Goal: Task Accomplishment & Management: Manage account settings

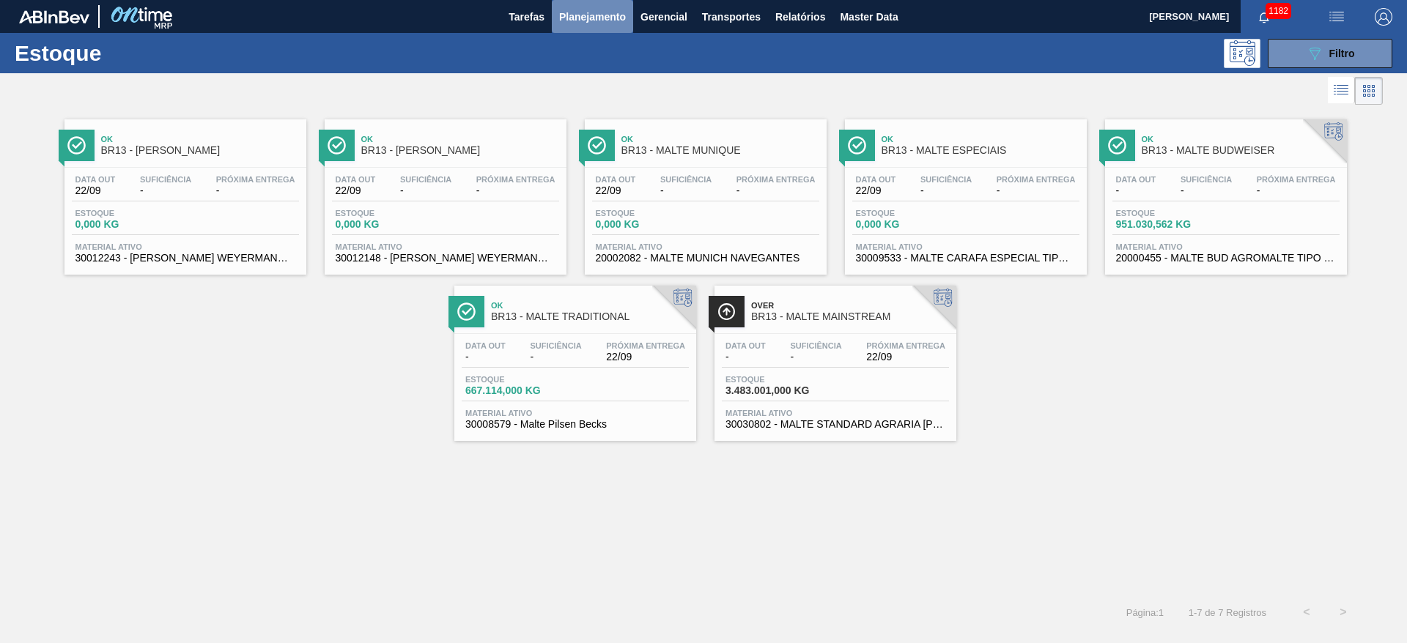
click at [592, 21] on span "Planejamento" at bounding box center [592, 17] width 67 height 18
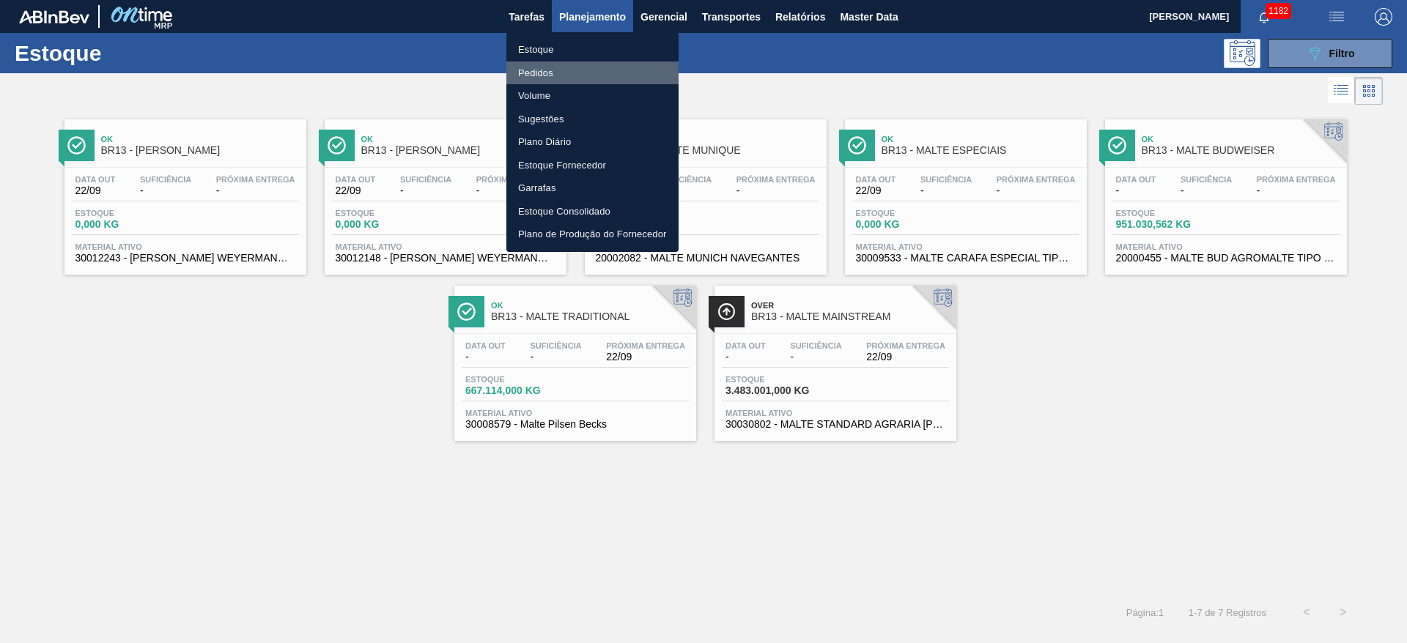
click at [536, 67] on li "Pedidos" at bounding box center [592, 73] width 172 height 23
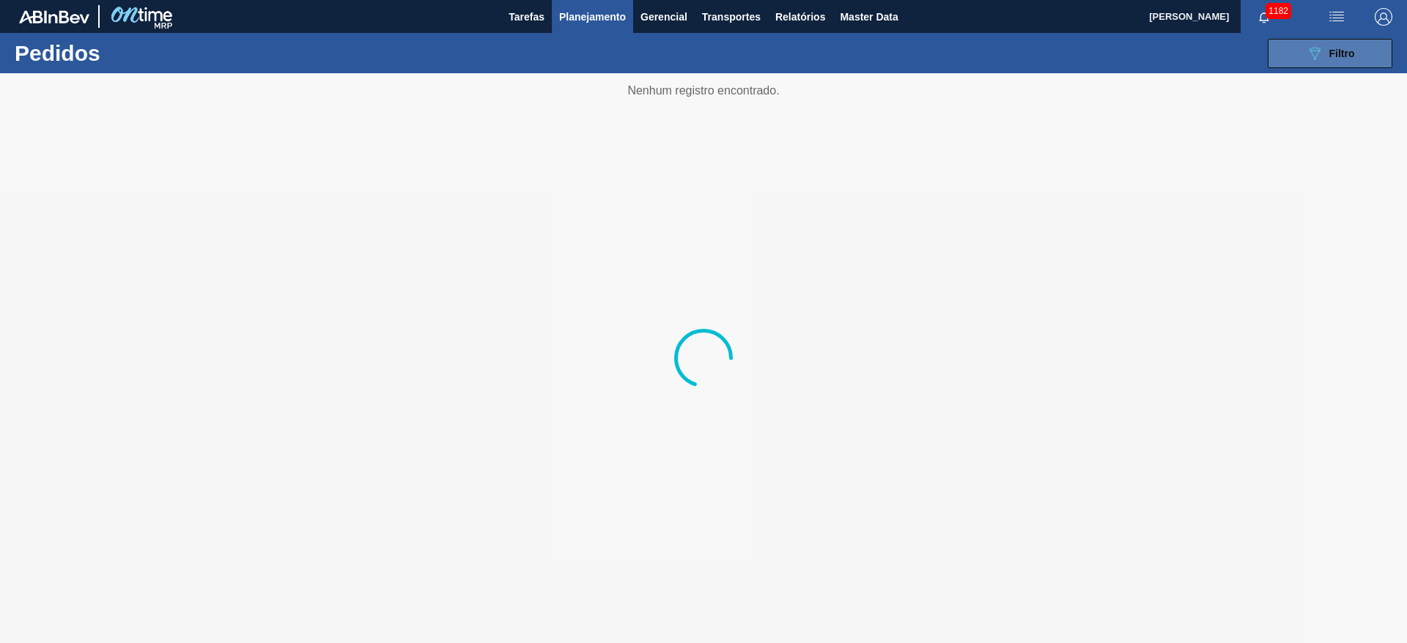
click at [1340, 53] on span "Filtro" at bounding box center [1342, 54] width 26 height 12
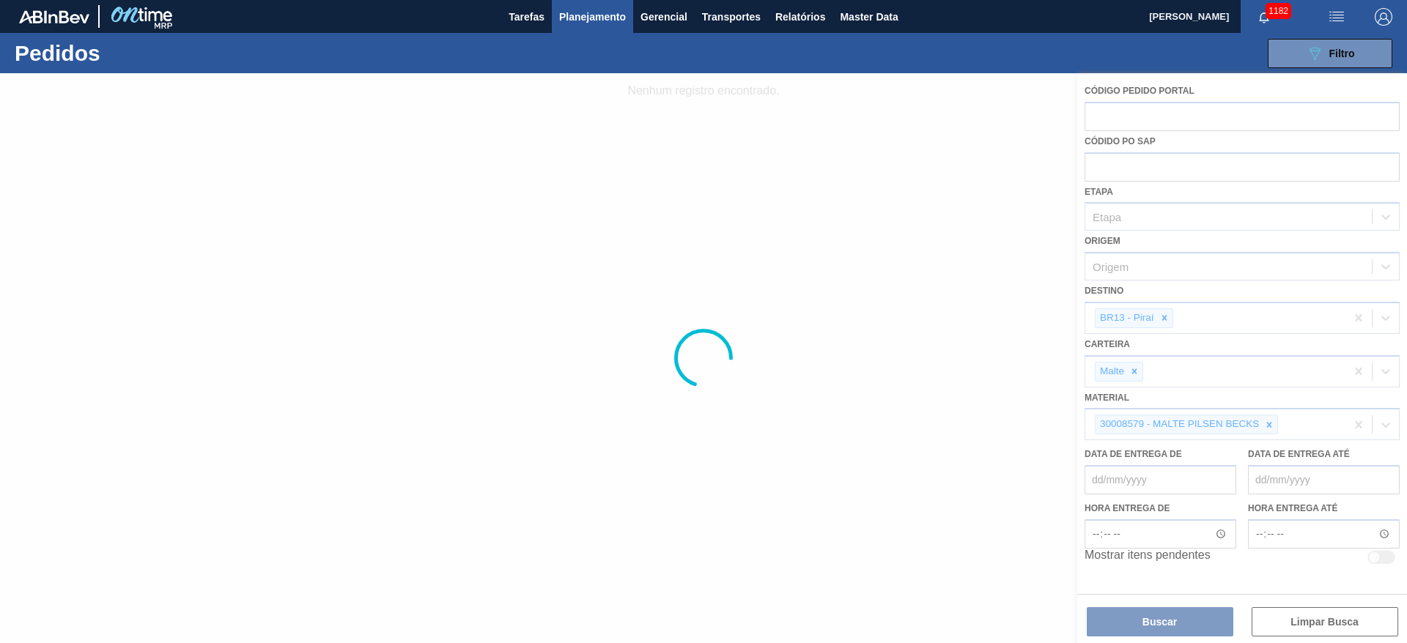
click at [960, 143] on div at bounding box center [703, 358] width 1407 height 570
click at [593, 21] on span "Planejamento" at bounding box center [592, 17] width 67 height 18
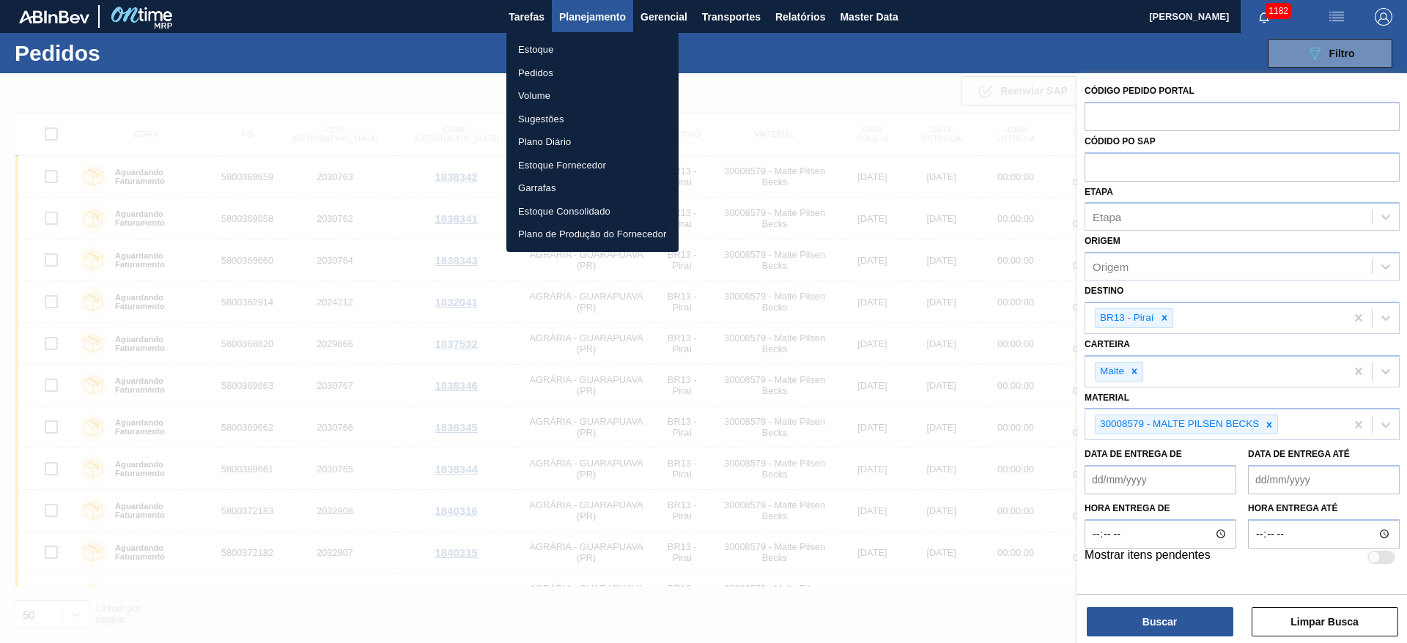
click at [533, 53] on li "Estoque" at bounding box center [592, 49] width 172 height 23
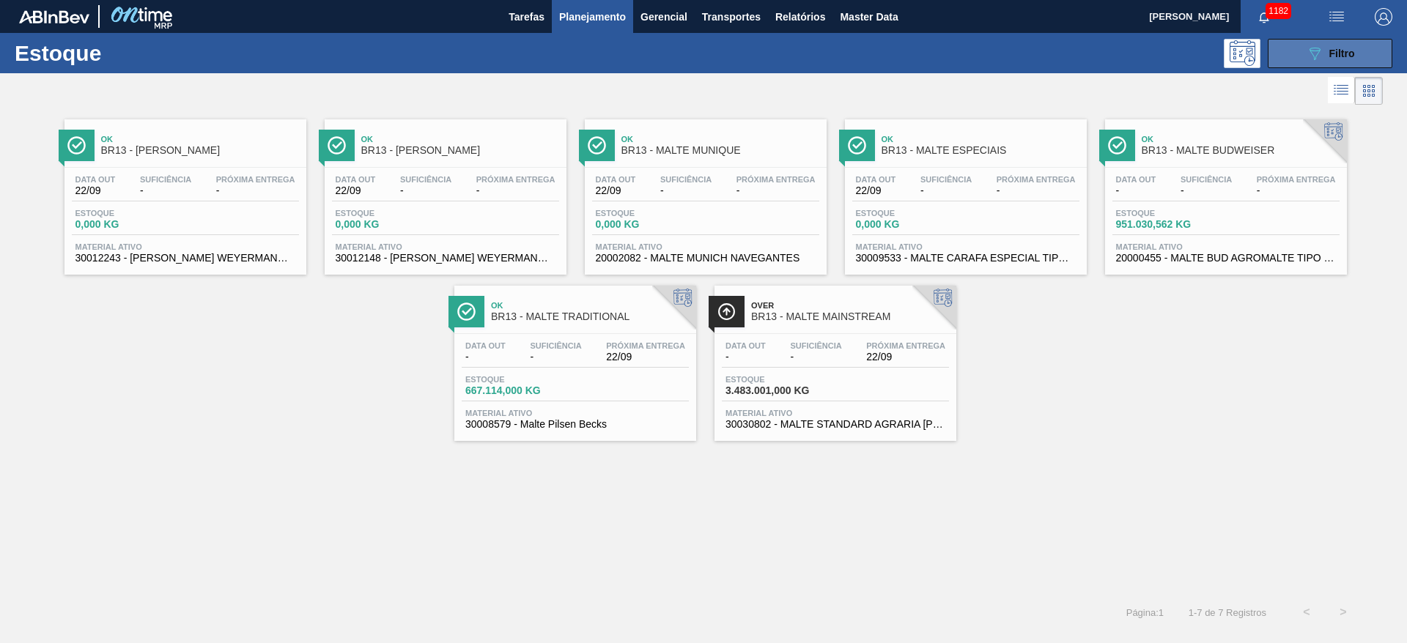
click at [1350, 53] on span "Filtro" at bounding box center [1342, 54] width 26 height 12
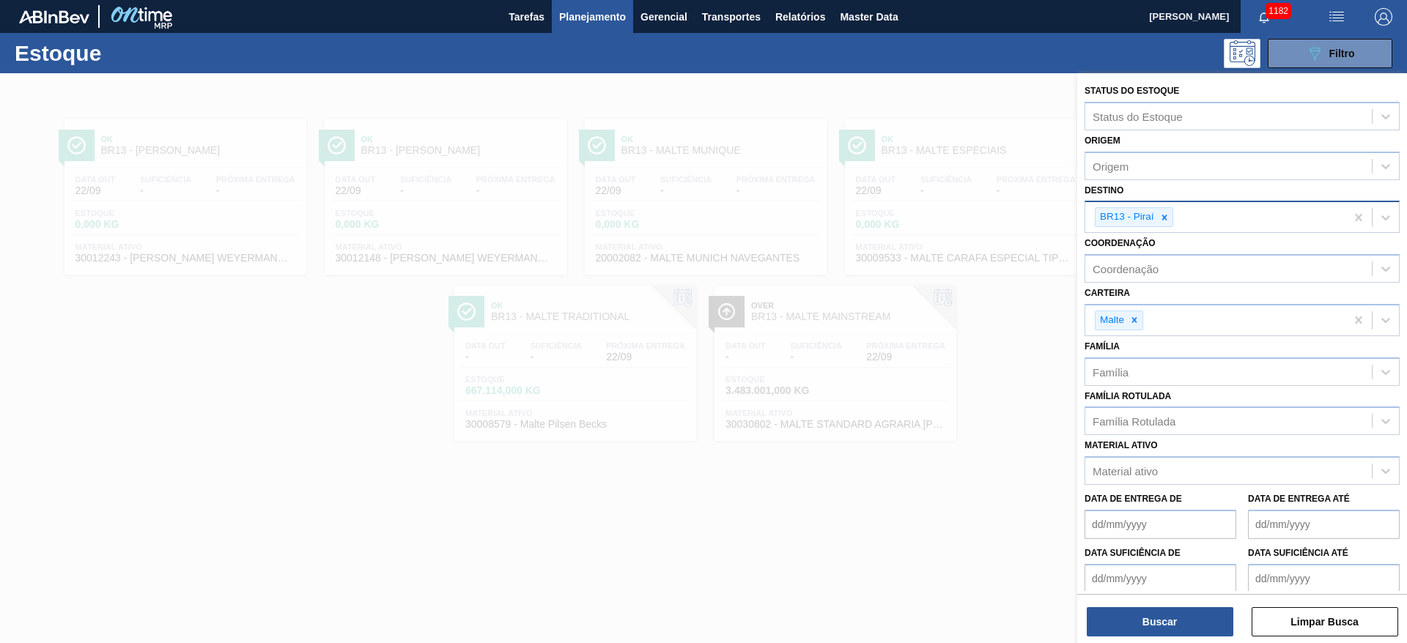
click at [1162, 217] on icon at bounding box center [1164, 218] width 10 height 10
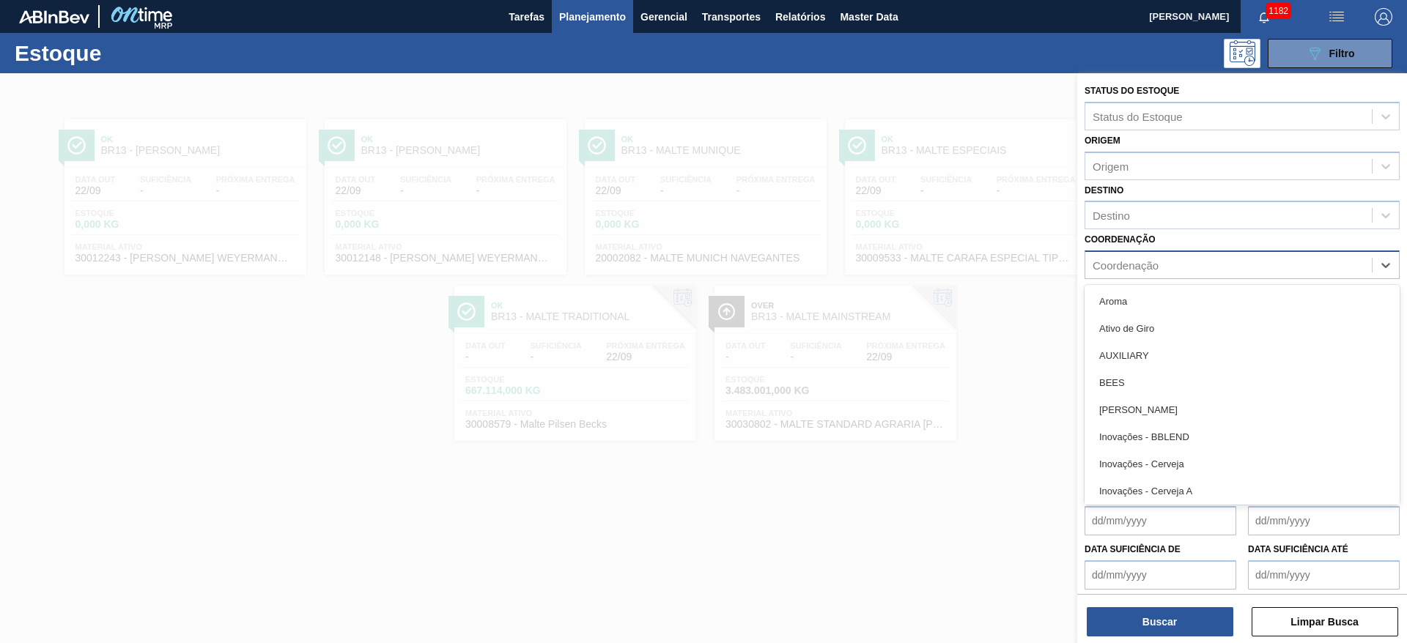
click at [1139, 272] on div "Coordenação" at bounding box center [1228, 265] width 287 height 21
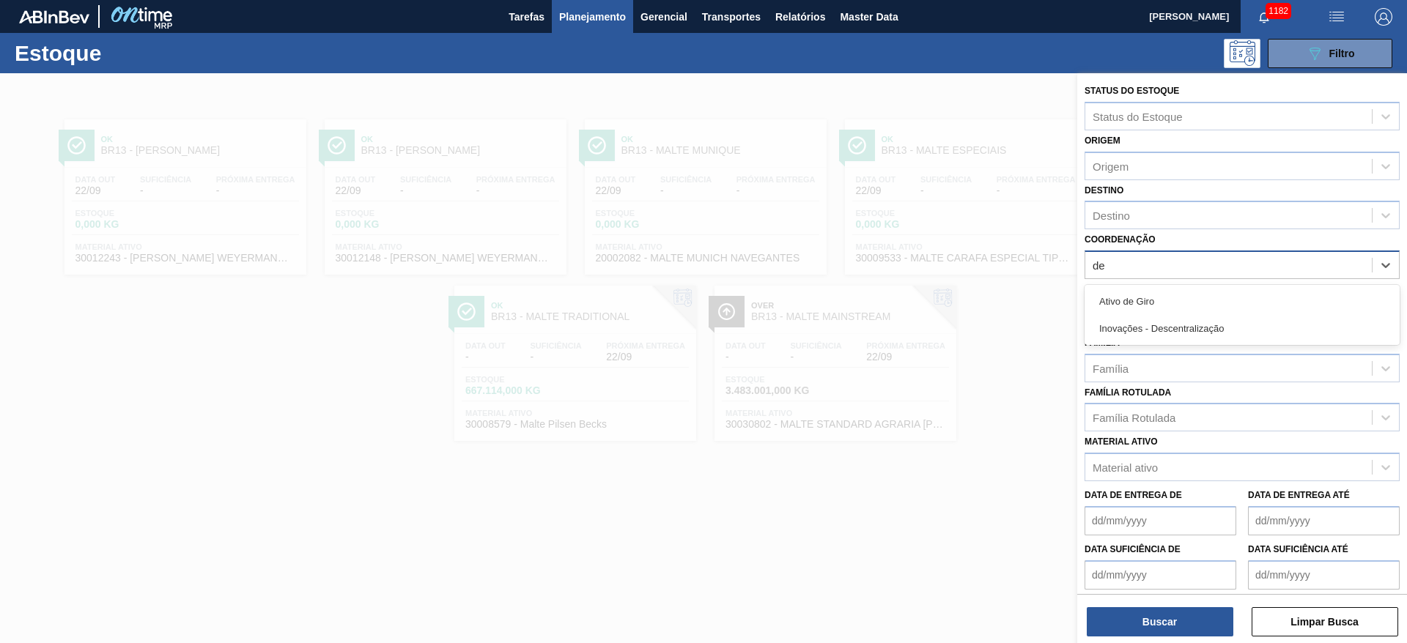
type input "des"
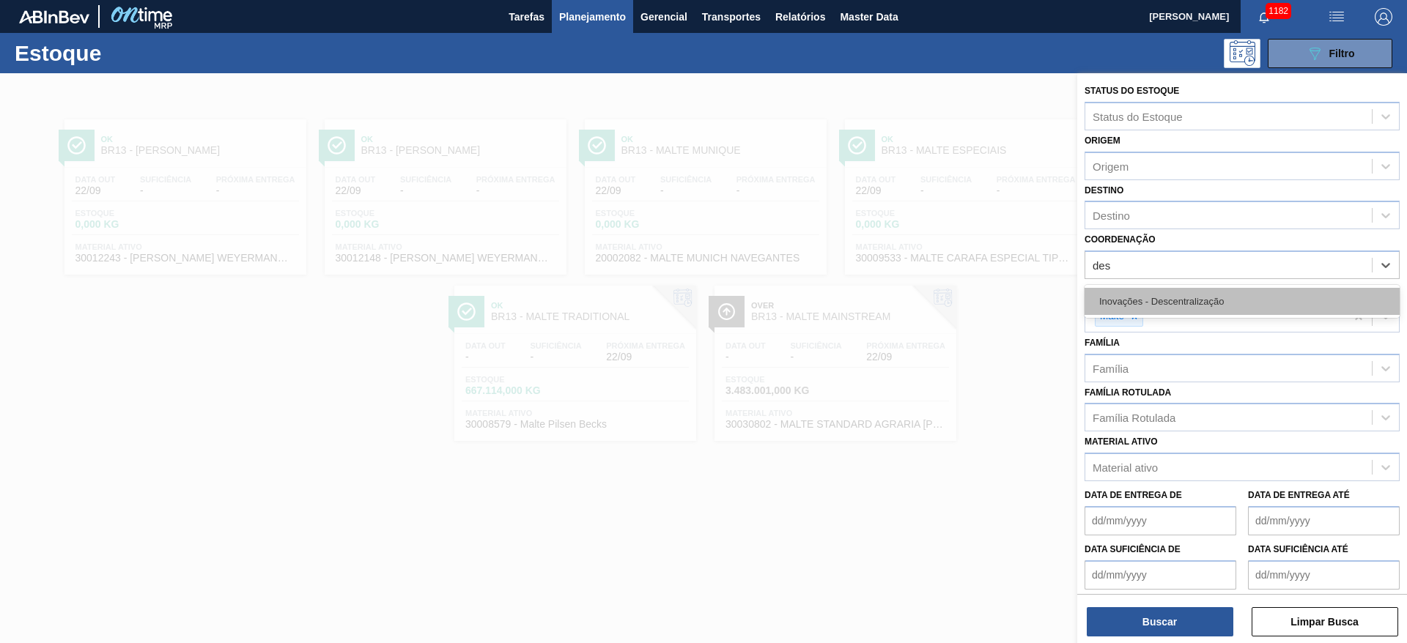
click at [1130, 295] on div "Inovações - Descentralização" at bounding box center [1242, 301] width 315 height 27
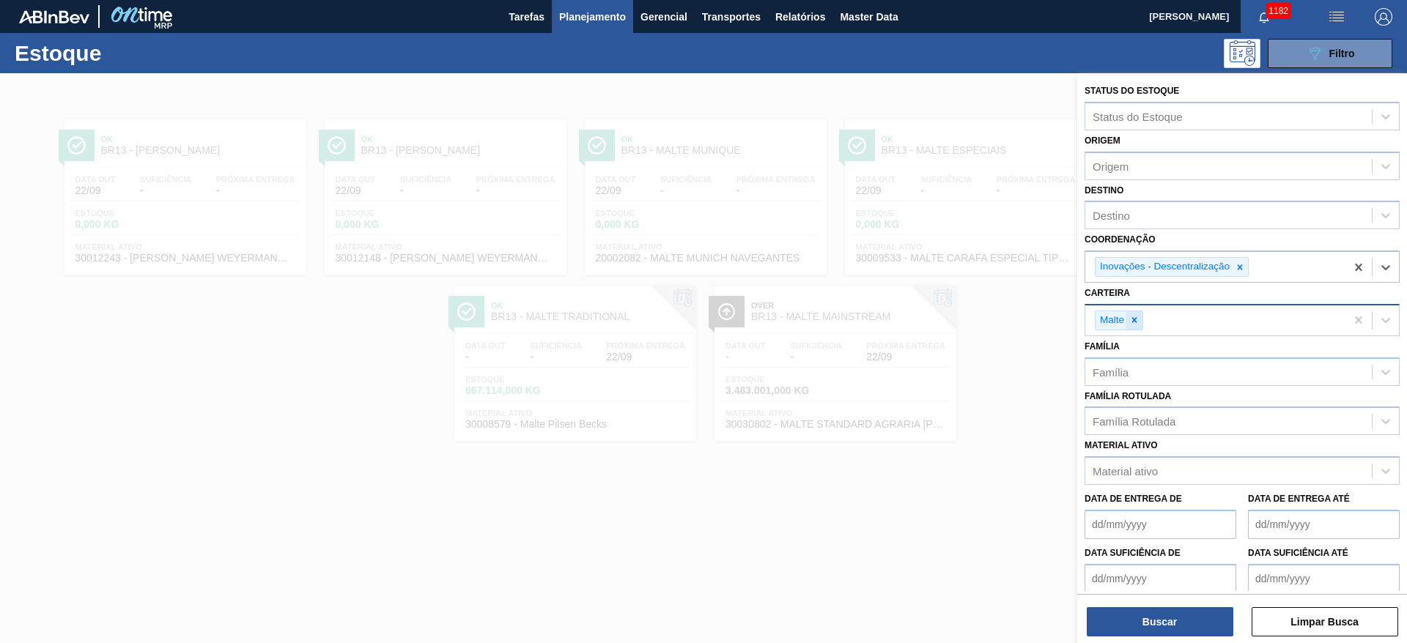
click at [1138, 320] on icon at bounding box center [1134, 320] width 10 height 10
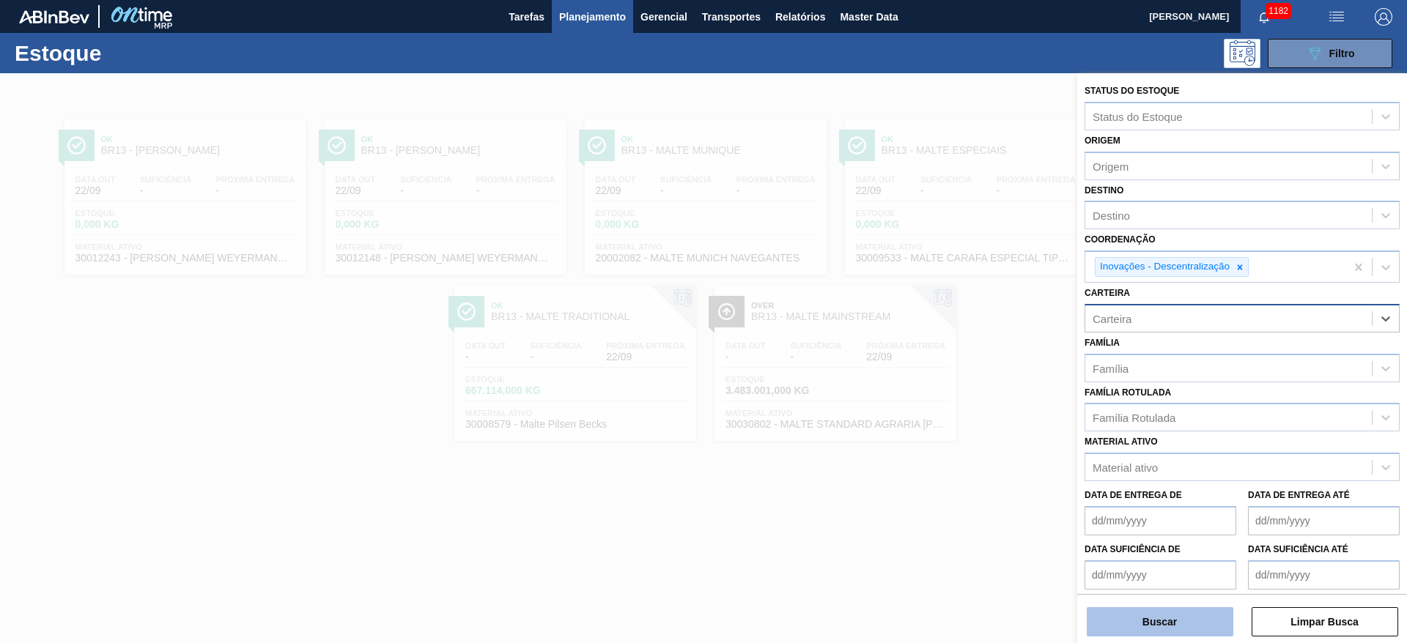
click at [1135, 614] on button "Buscar" at bounding box center [1160, 621] width 147 height 29
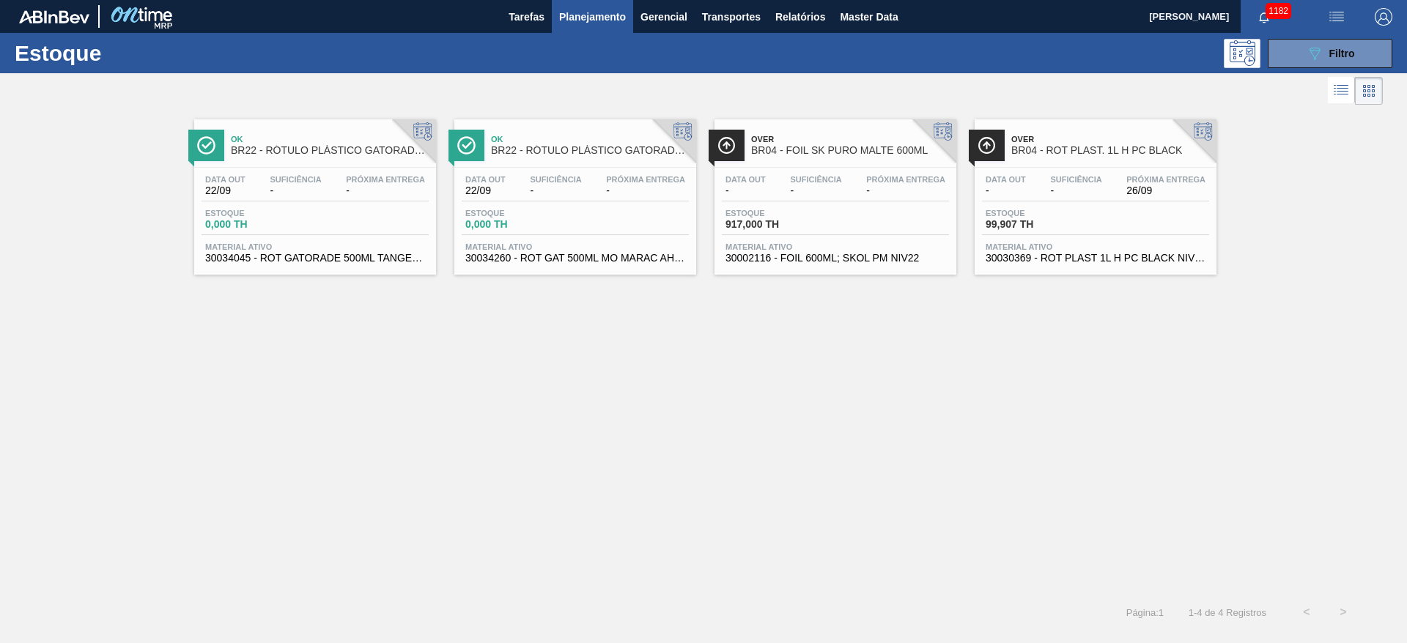
click at [1060, 195] on span "-" at bounding box center [1075, 190] width 51 height 11
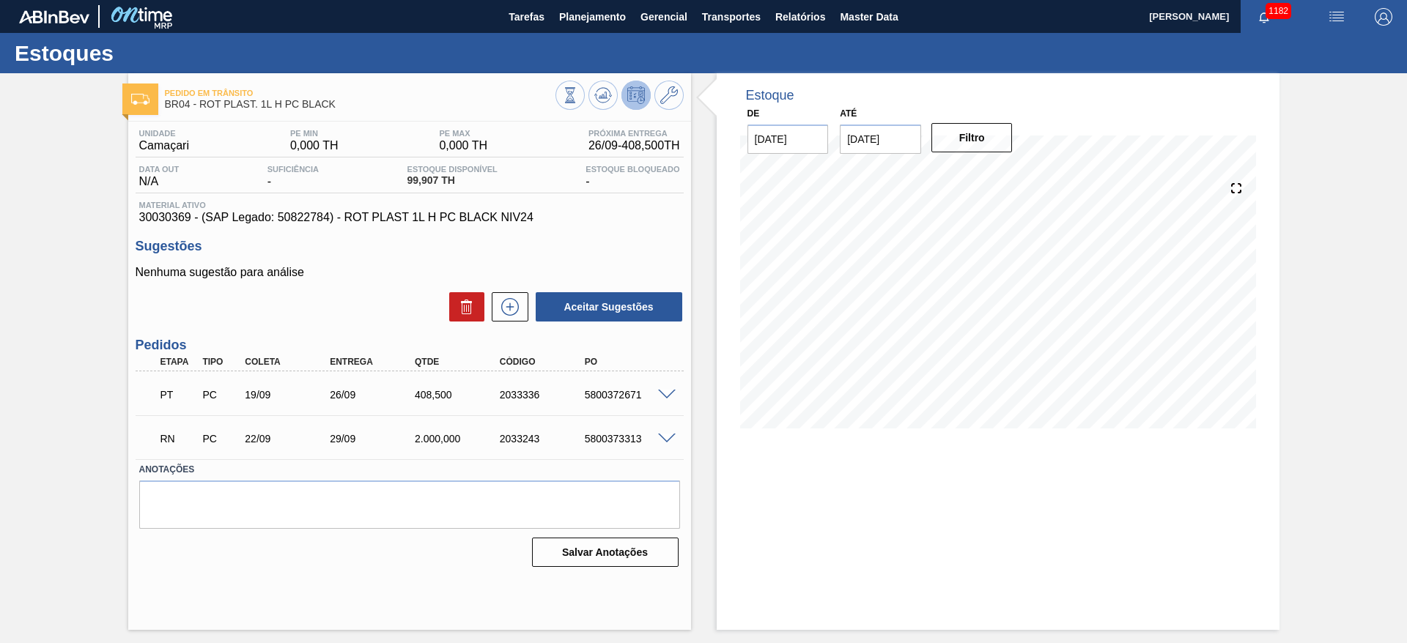
click at [668, 441] on span at bounding box center [667, 439] width 18 height 11
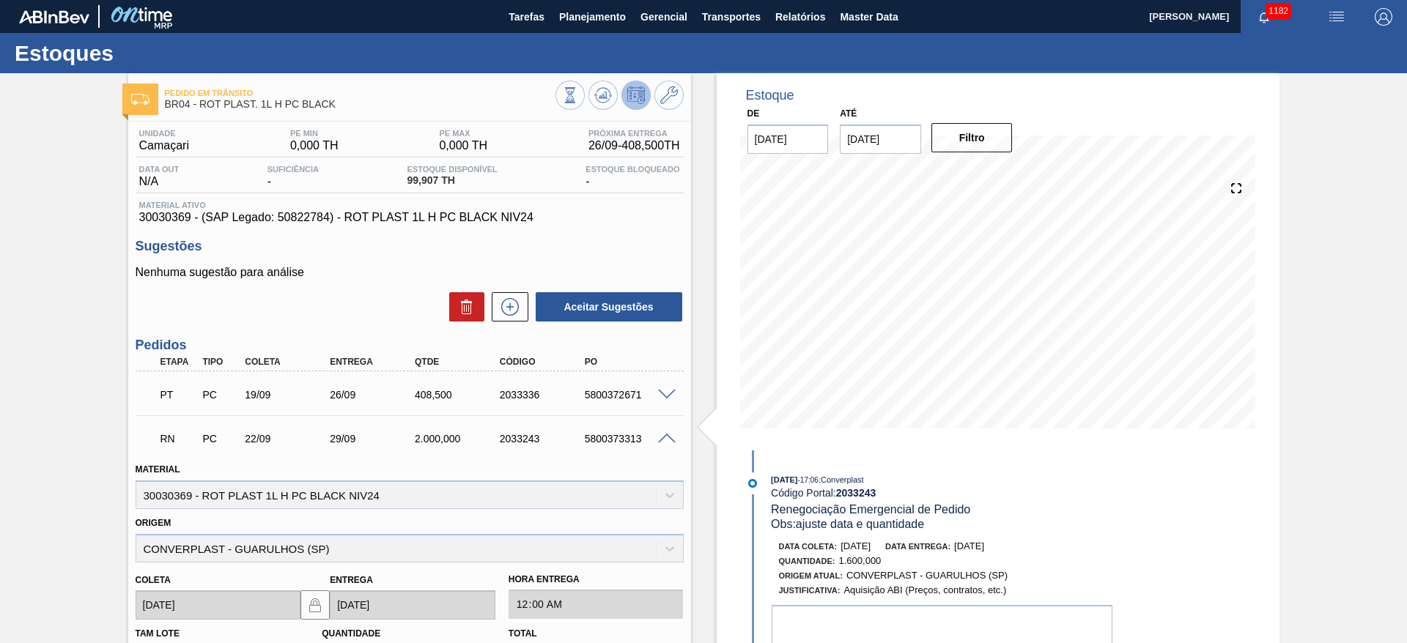
scroll to position [292, 0]
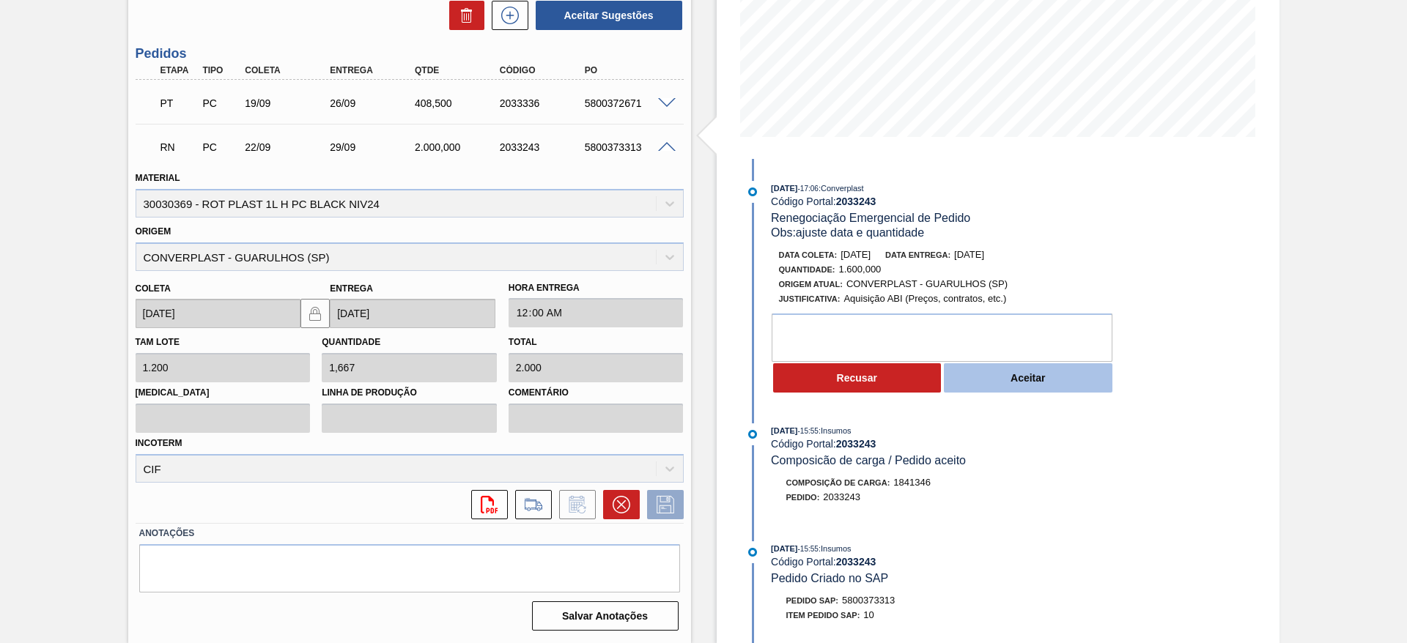
click at [1026, 378] on button "Aceitar" at bounding box center [1028, 377] width 169 height 29
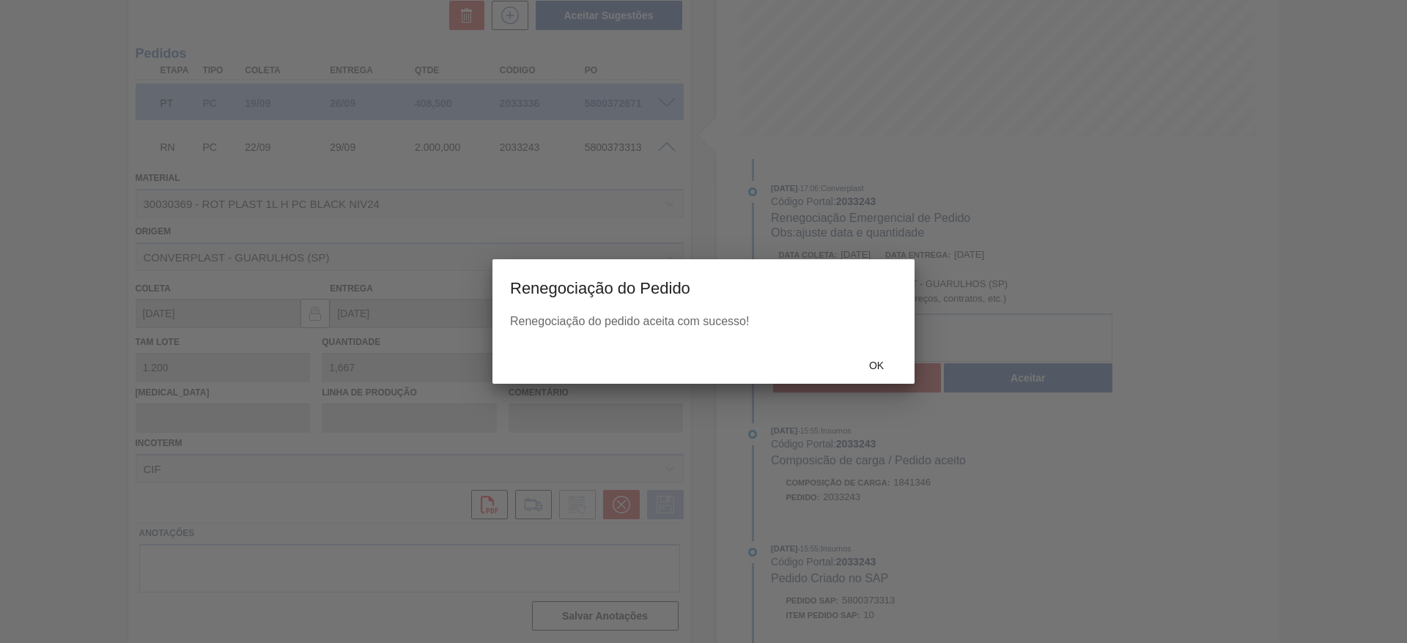
type input "1,333"
type input "1.600"
type input "ajuste data e quantidade"
type input "[DATE]"
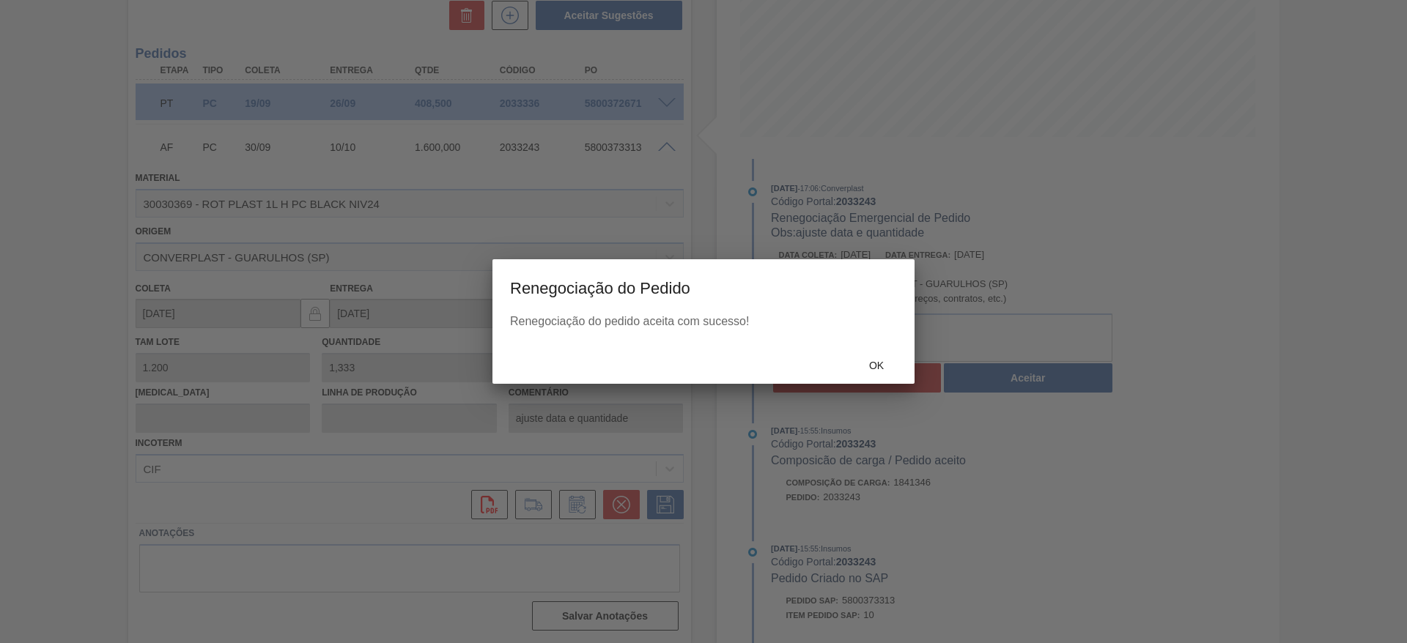
scroll to position [0, 0]
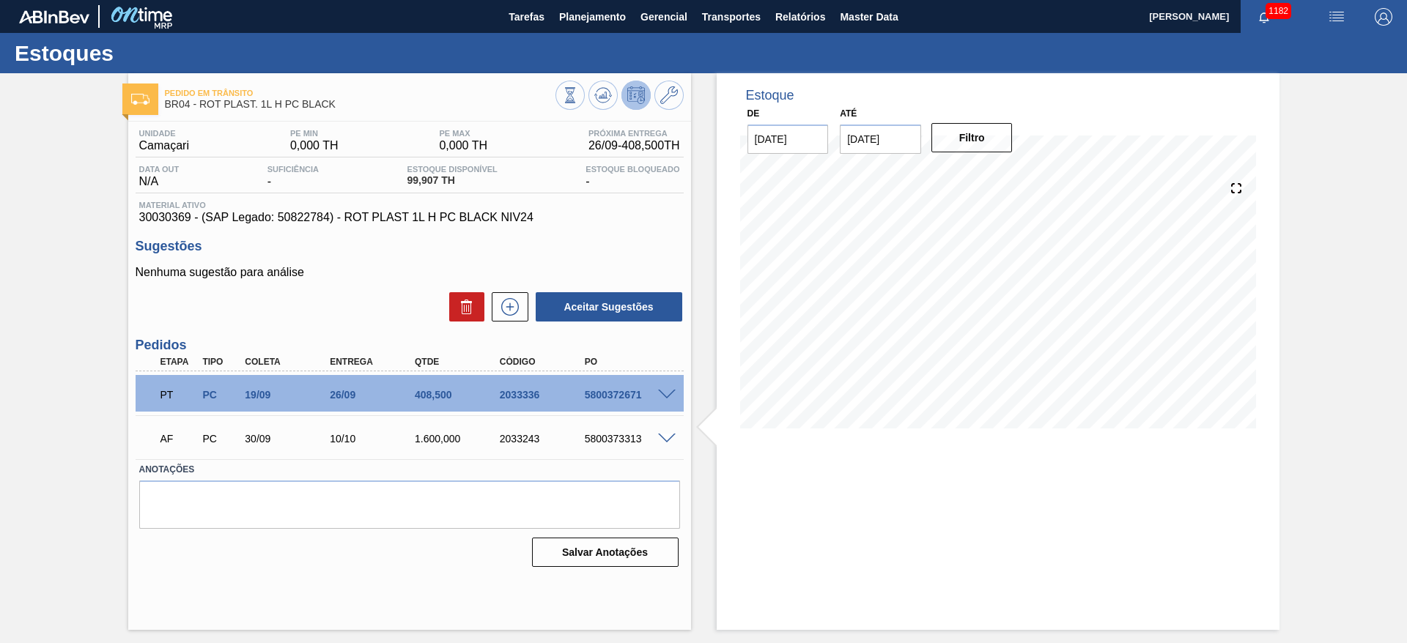
click at [854, 136] on input "[DATE]" at bounding box center [880, 139] width 81 height 29
click at [1000, 177] on button "Next Month" at bounding box center [1004, 174] width 10 height 10
click at [926, 314] on div "26" at bounding box center [929, 316] width 20 height 20
type input "[DATE]"
click at [953, 128] on button "Filtro" at bounding box center [971, 137] width 81 height 29
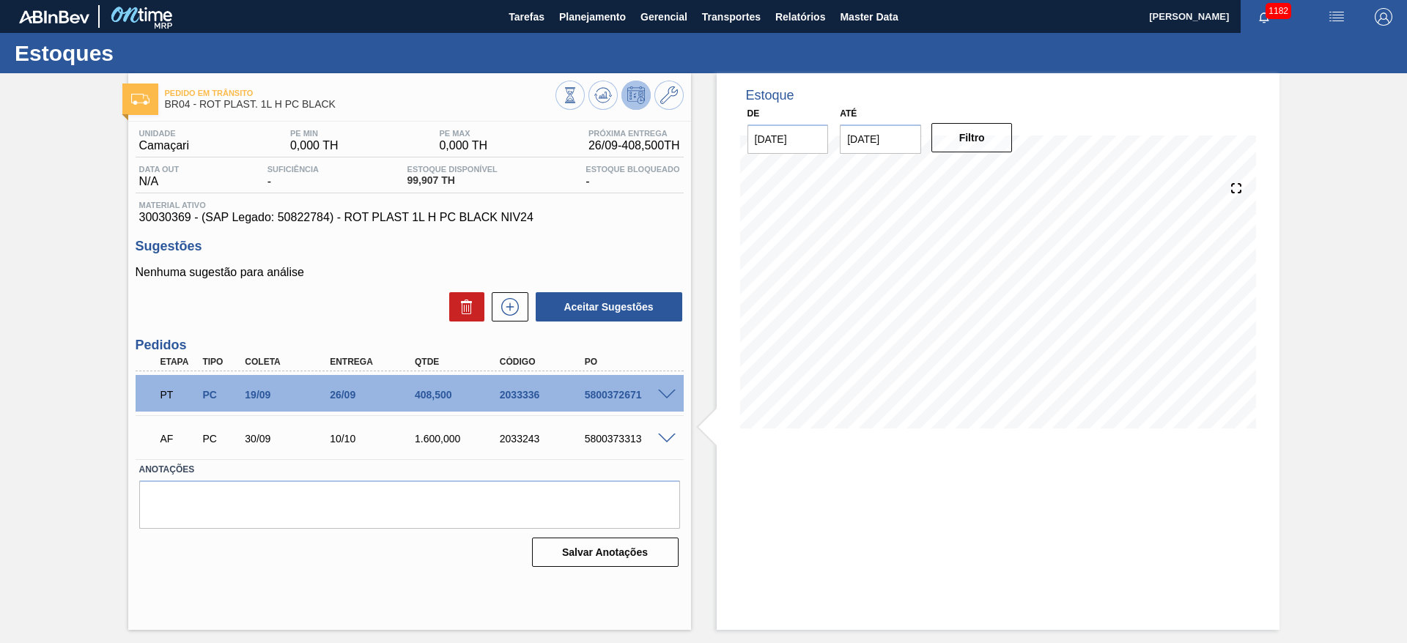
click at [670, 397] on span at bounding box center [667, 395] width 18 height 11
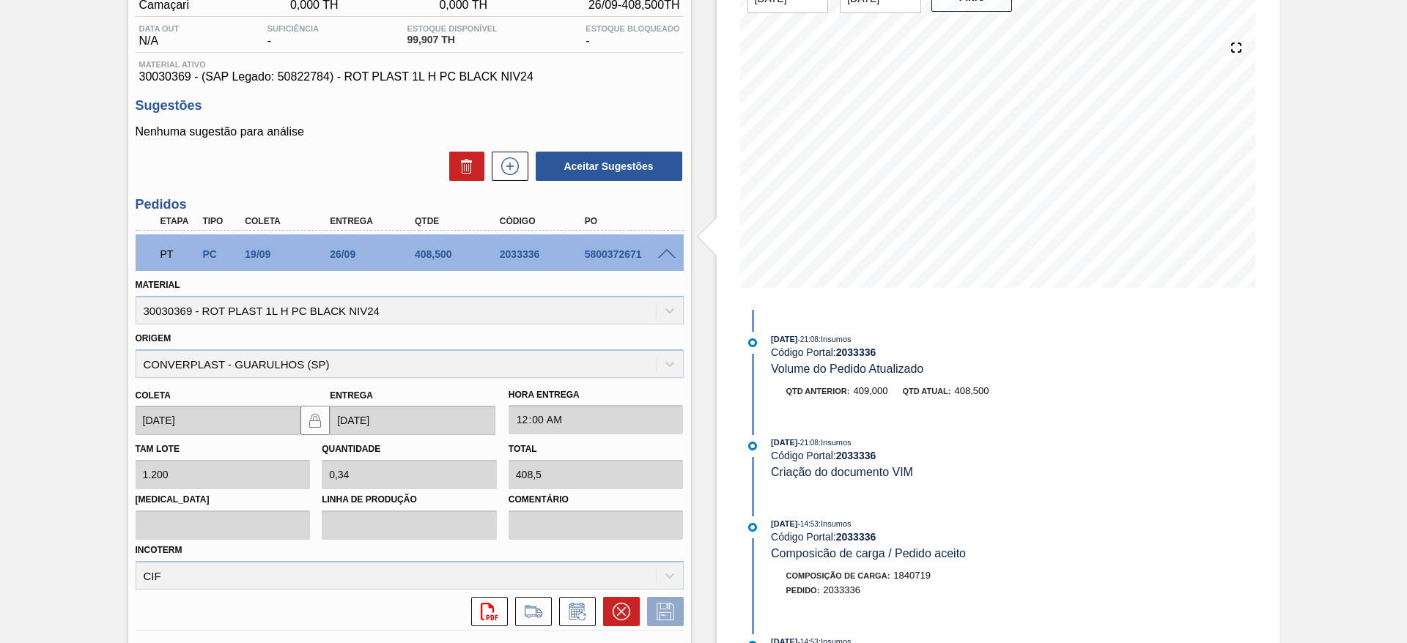
scroll to position [220, 0]
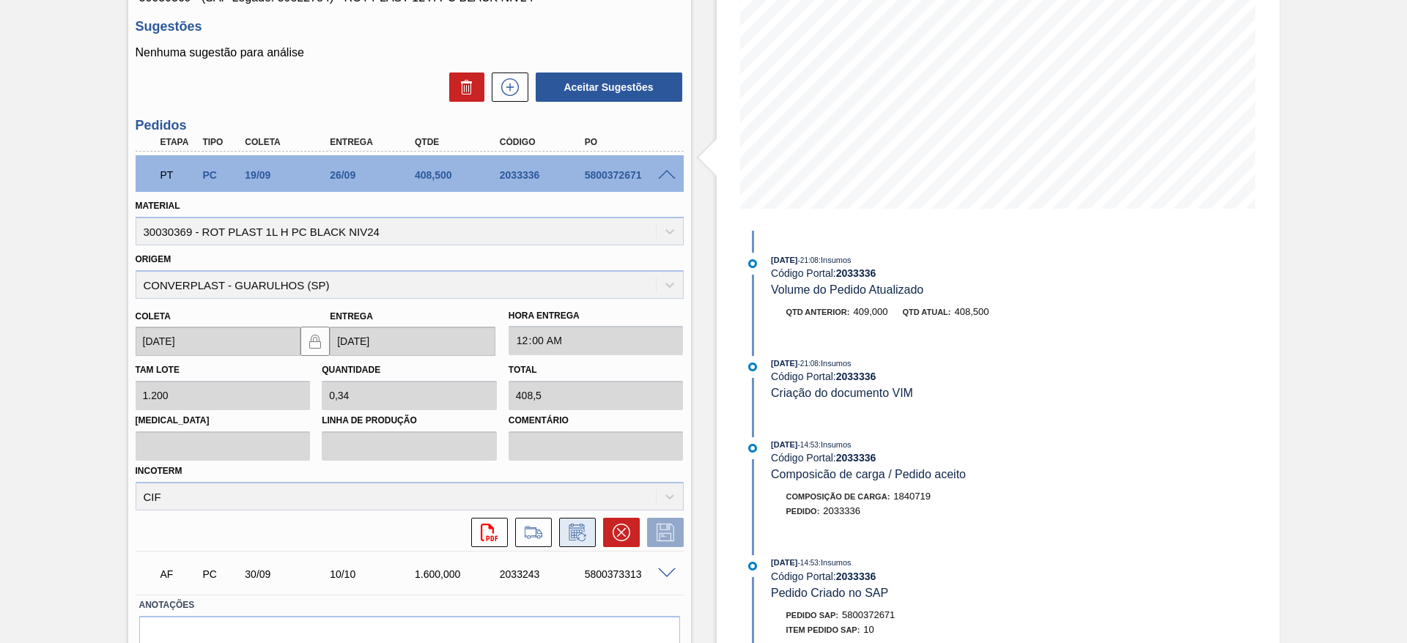
click at [571, 533] on icon at bounding box center [576, 534] width 11 height 9
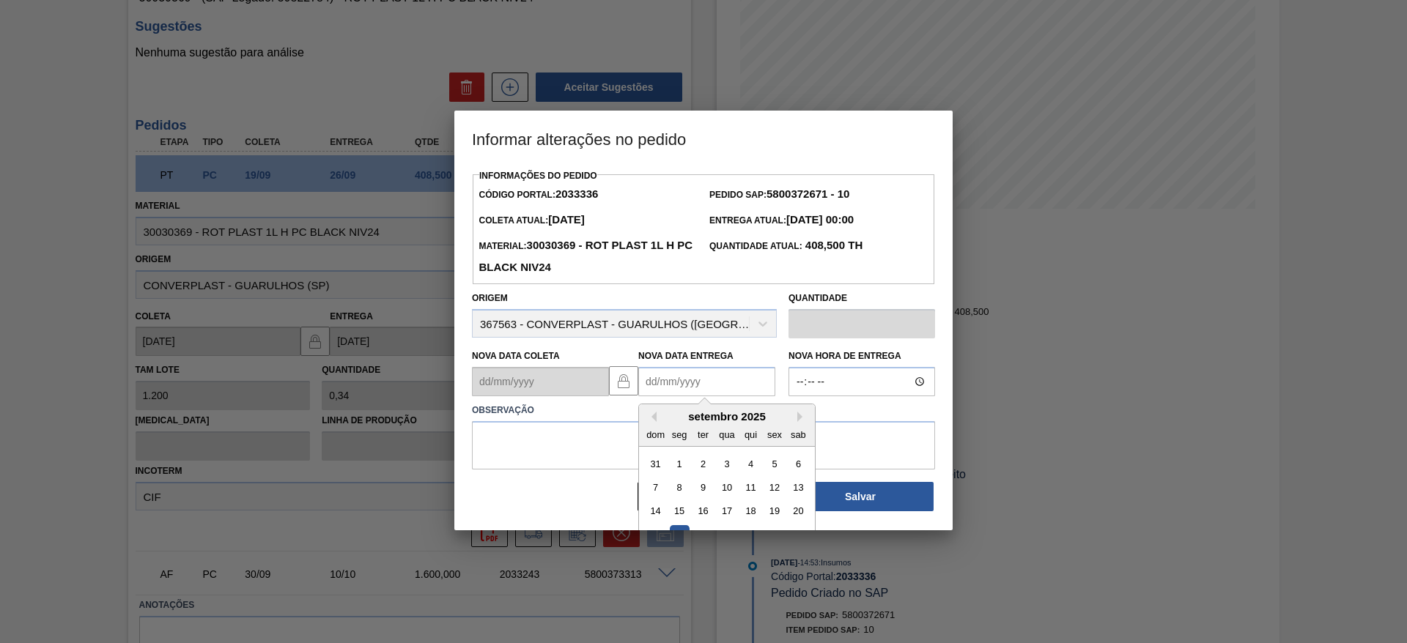
click at [644, 384] on Entrega2033336 "Nova Data Entrega" at bounding box center [706, 381] width 137 height 29
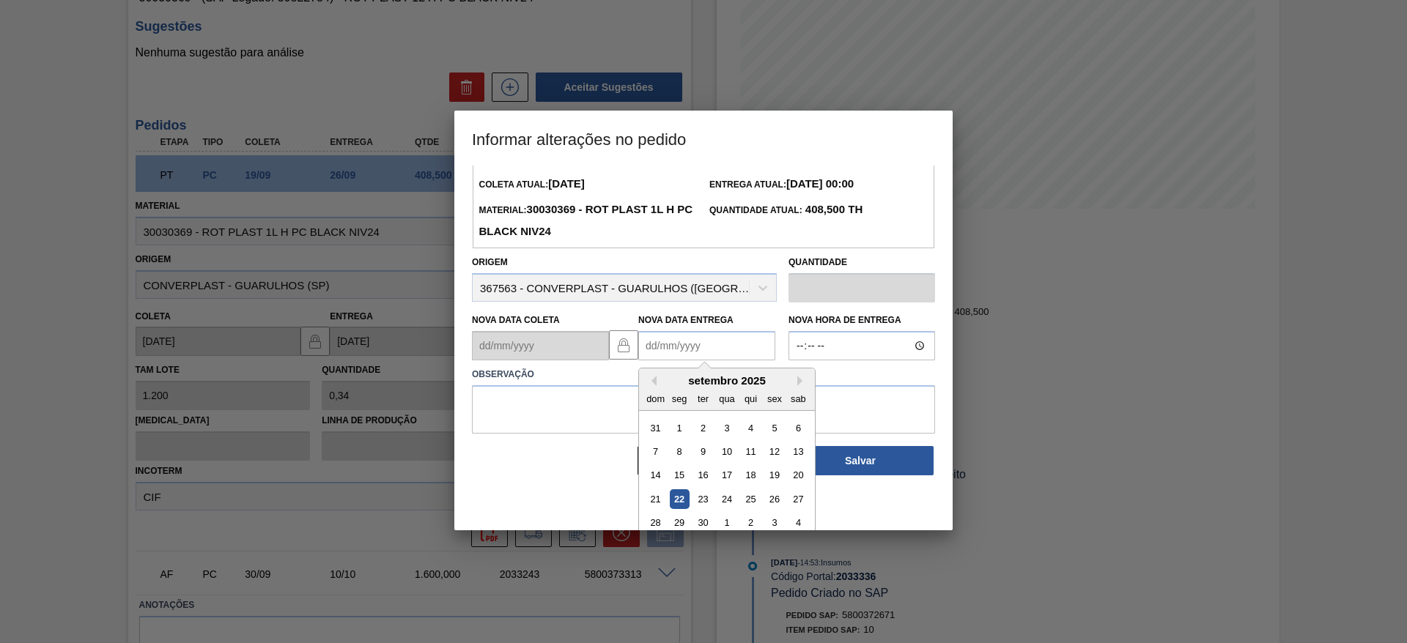
scroll to position [49, 0]
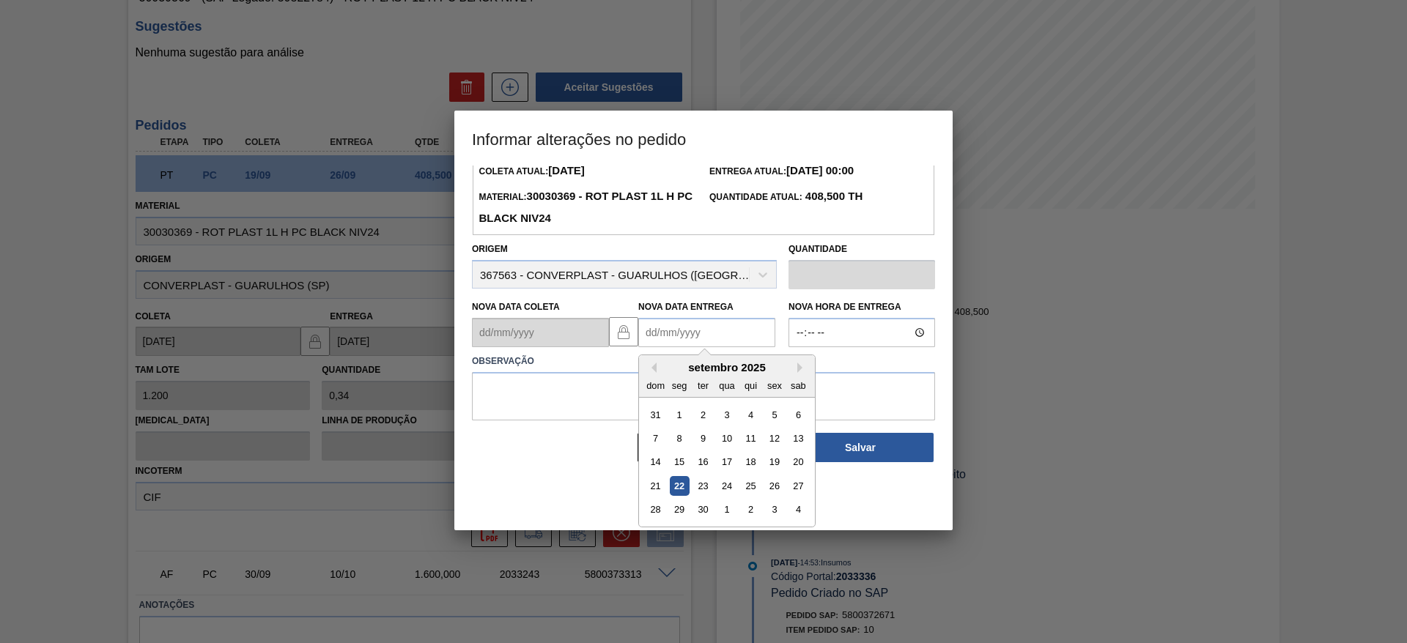
click at [679, 487] on div "22" at bounding box center [680, 486] width 20 height 20
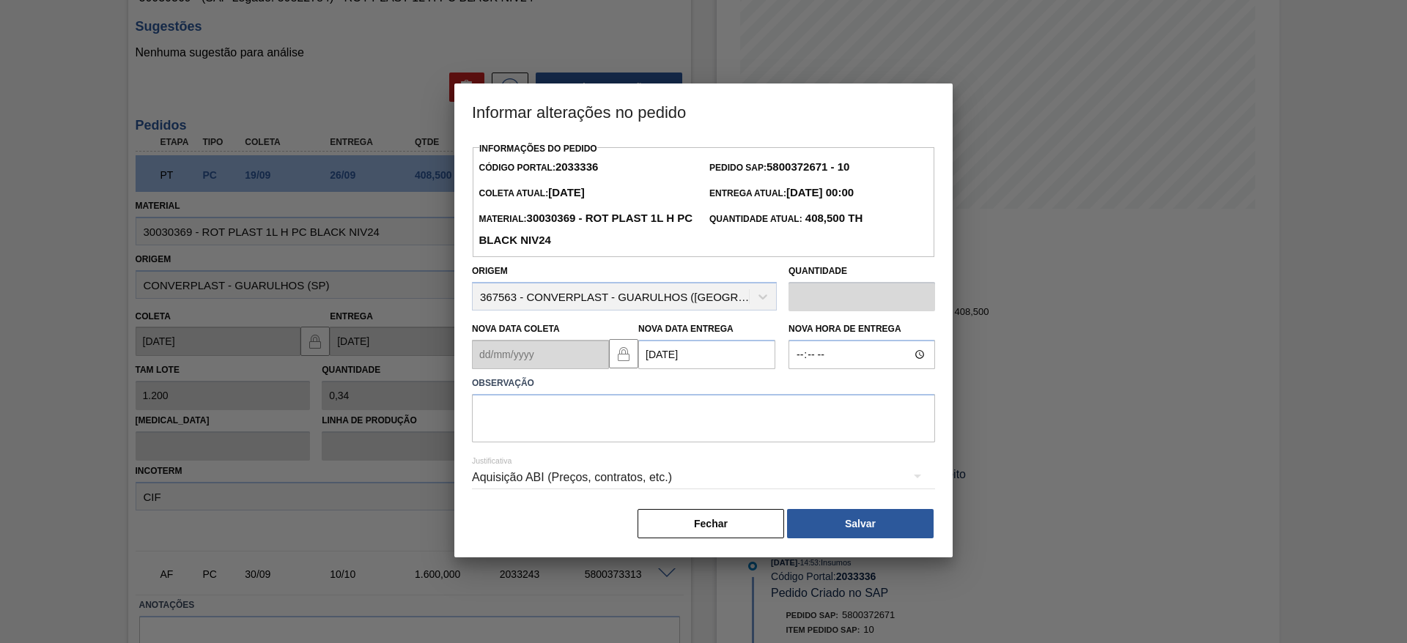
scroll to position [0, 0]
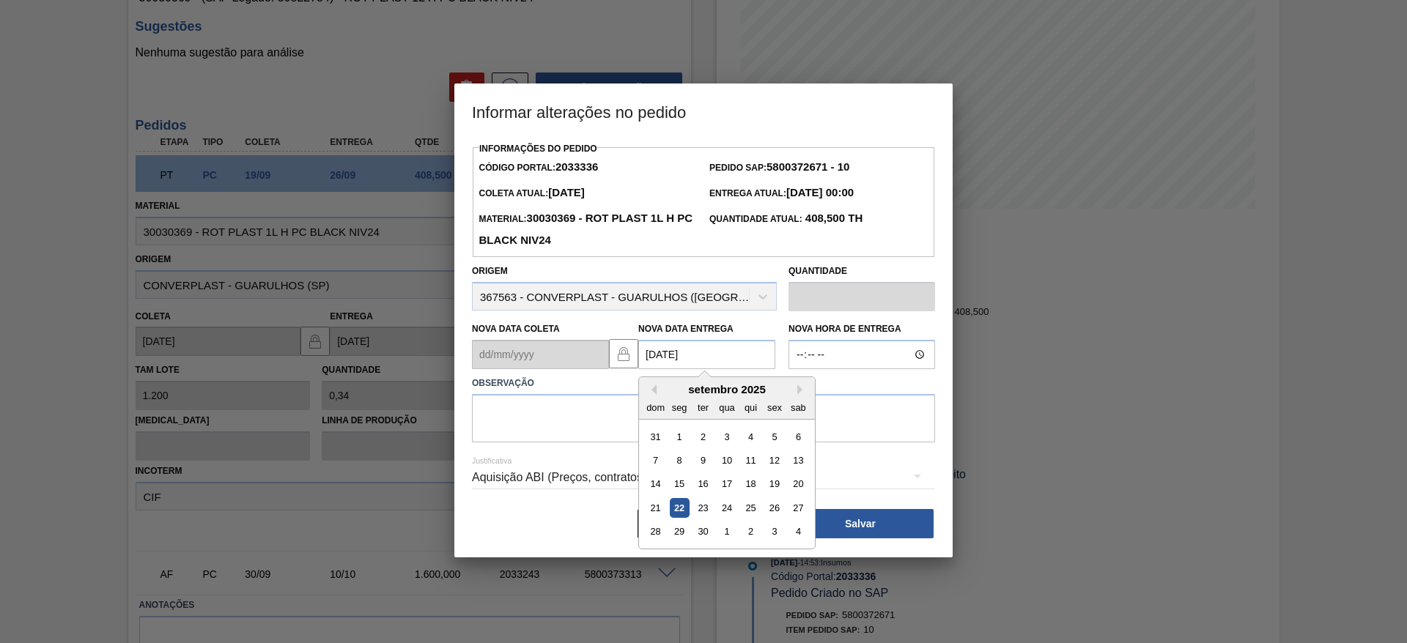
click at [653, 360] on Entrega2033336 "[DATE]" at bounding box center [706, 354] width 137 height 29
click at [701, 508] on div "23" at bounding box center [703, 508] width 20 height 20
type Entrega2033336 "[DATE]"
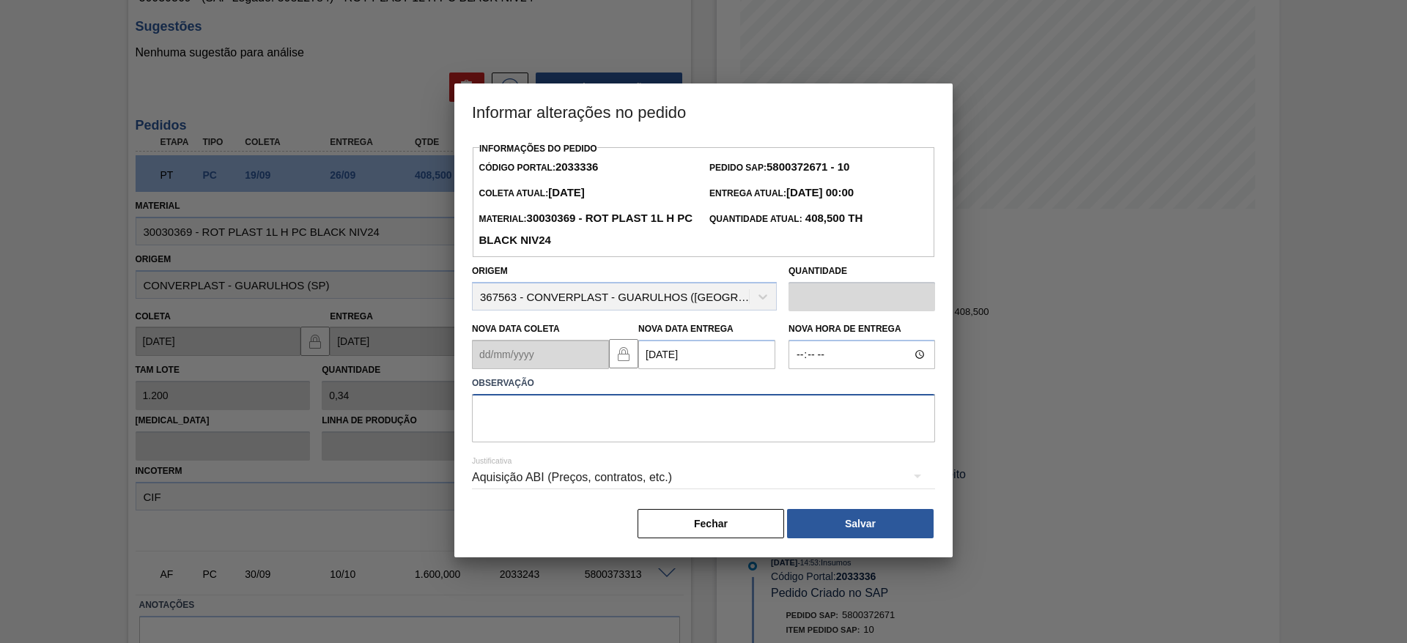
click at [511, 418] on textarea at bounding box center [703, 418] width 463 height 48
type textarea "."
click at [882, 525] on button "Salvar" at bounding box center [860, 523] width 147 height 29
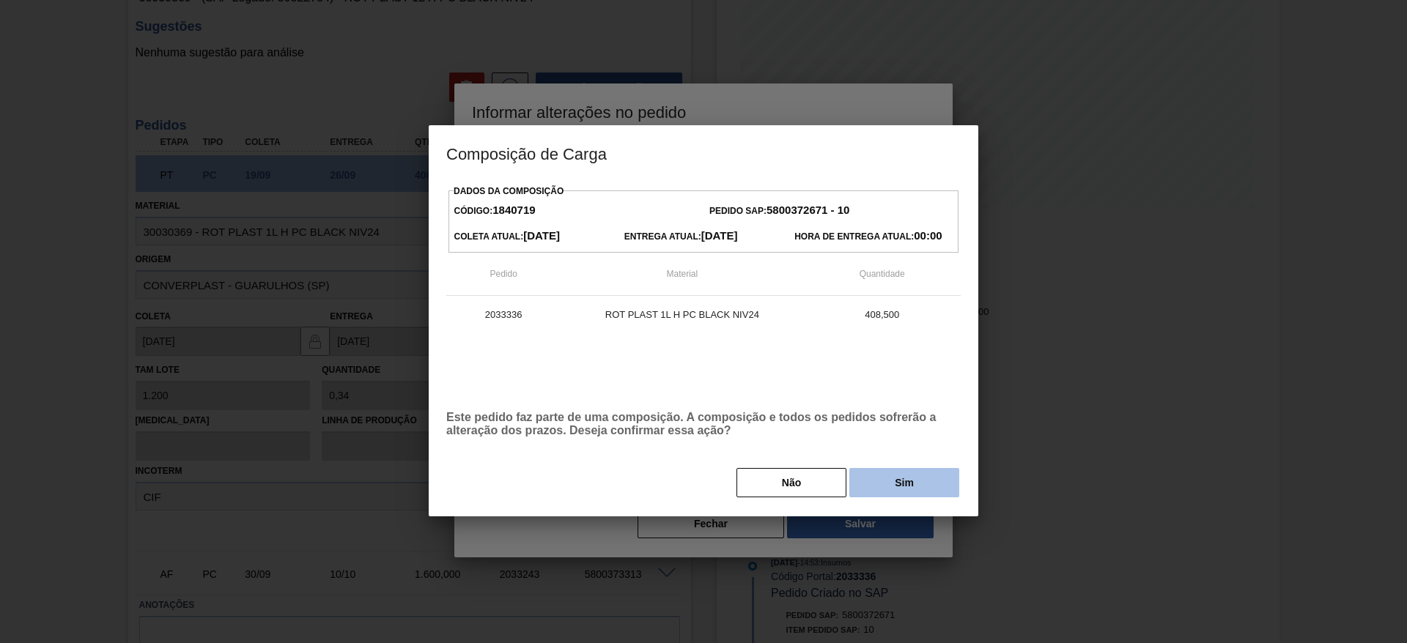
click at [888, 494] on button "Sim" at bounding box center [904, 482] width 110 height 29
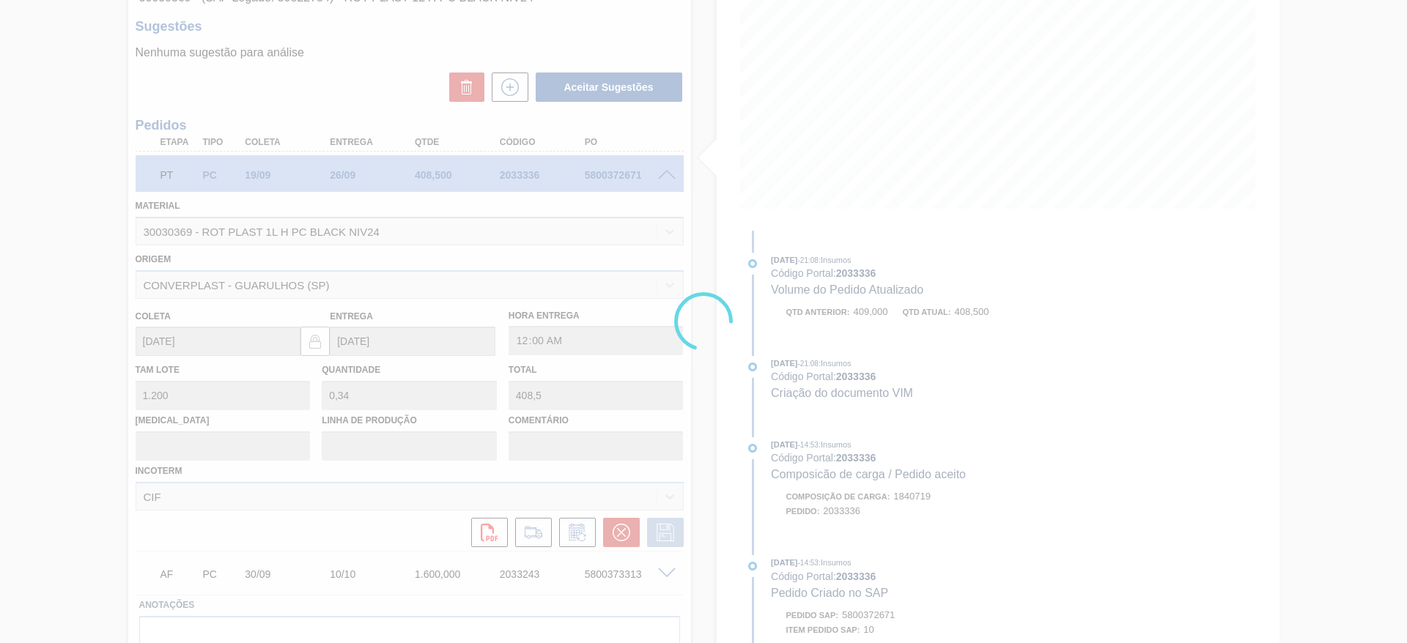
type input "."
type input "[DATE]"
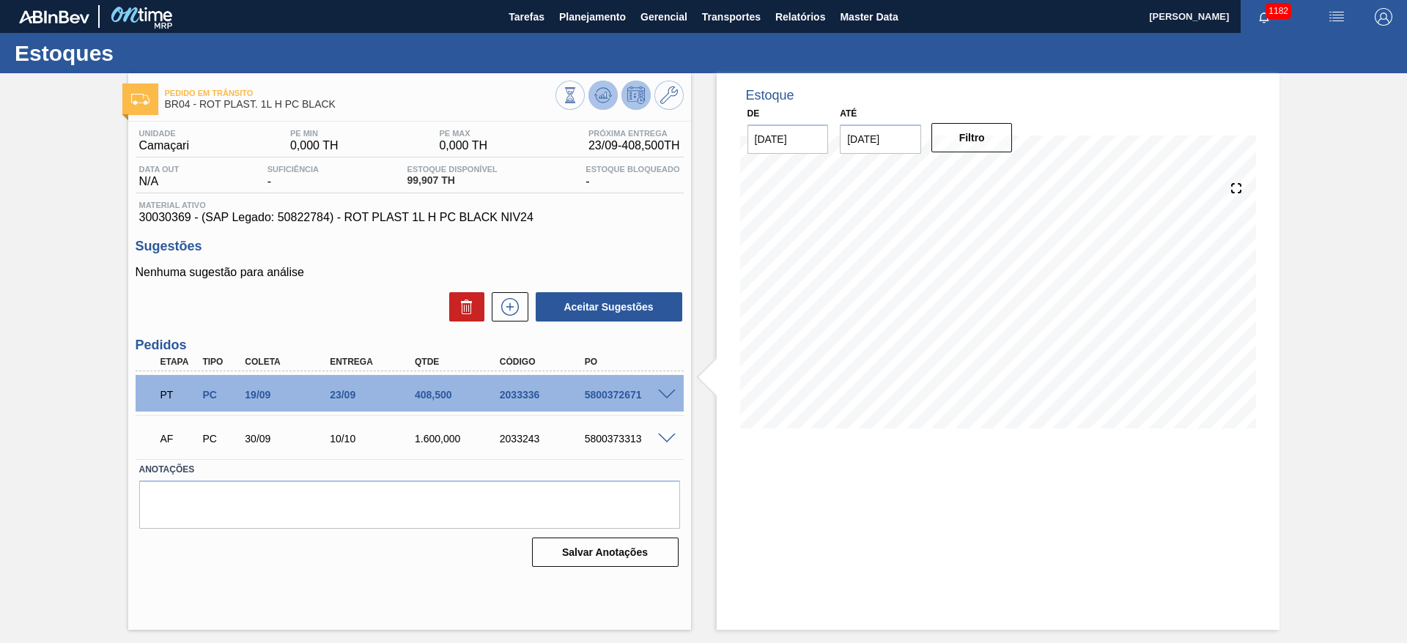
click at [608, 92] on icon at bounding box center [603, 95] width 18 height 18
